Goal: Find specific page/section: Find specific page/section

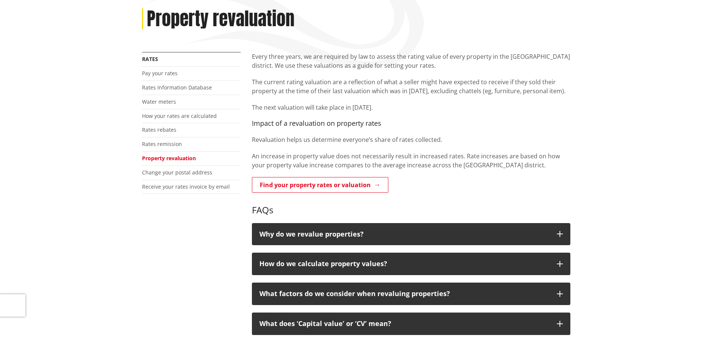
scroll to position [112, 0]
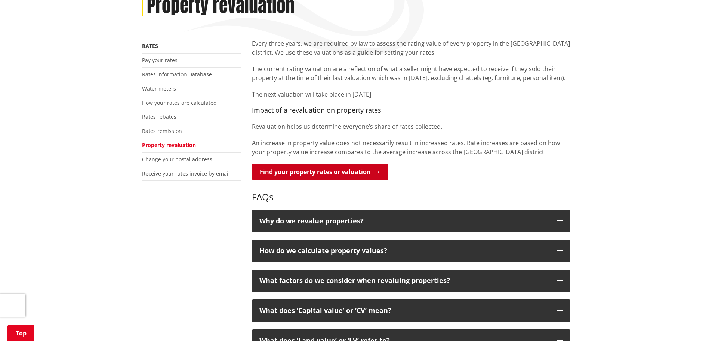
click at [276, 166] on link "Find your property rates or valuation" at bounding box center [320, 172] width 136 height 16
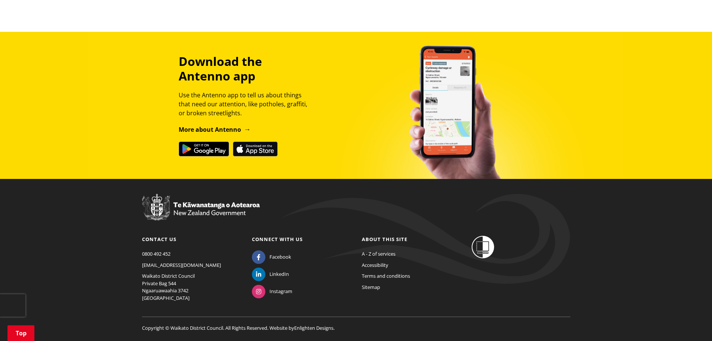
scroll to position [631, 0]
